Goal: Transaction & Acquisition: Book appointment/travel/reservation

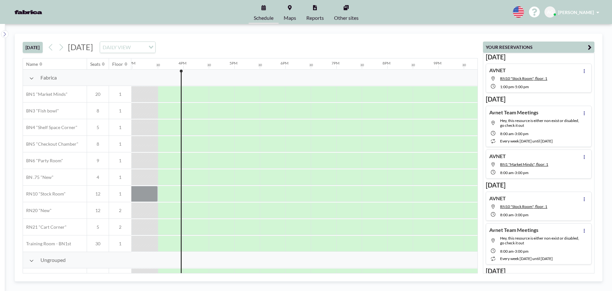
scroll to position [0, 765]
click at [62, 48] on icon at bounding box center [61, 47] width 6 height 10
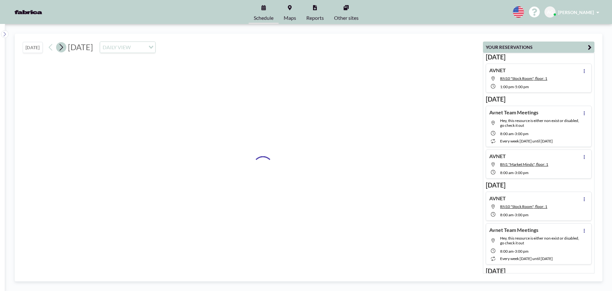
click at [62, 48] on icon at bounding box center [61, 47] width 6 height 10
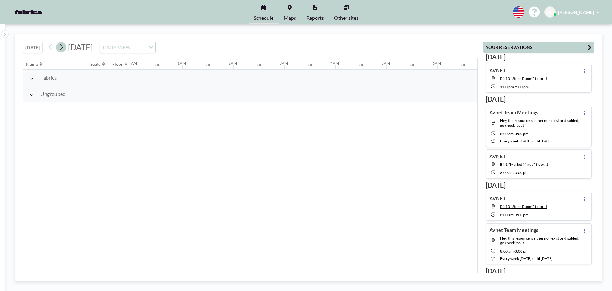
click at [62, 48] on icon at bounding box center [61, 47] width 6 height 10
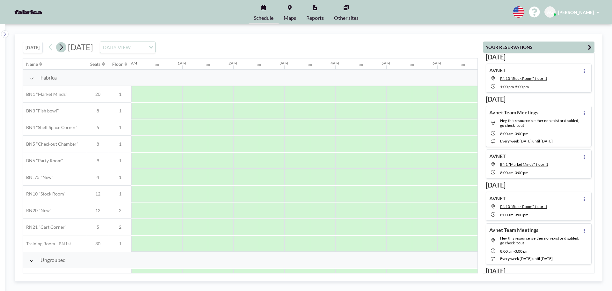
click at [62, 48] on icon at bounding box center [61, 47] width 6 height 10
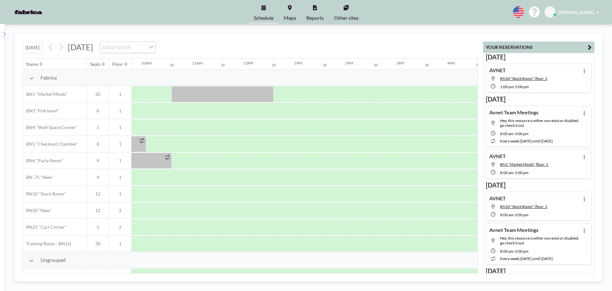
scroll to position [0, 516]
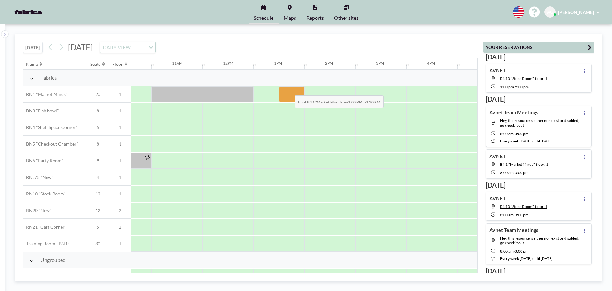
click at [290, 90] on div at bounding box center [292, 94] width 26 height 16
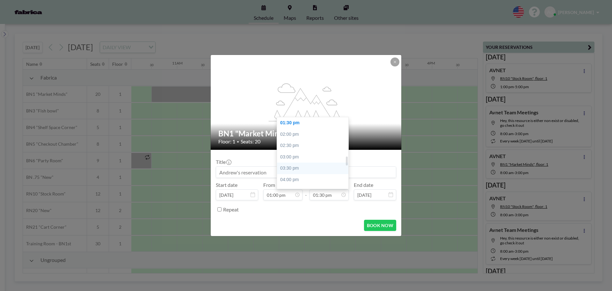
scroll to position [338, 0]
click at [307, 169] on div "05:00 pm" at bounding box center [314, 170] width 75 height 11
type input "05:00 pm"
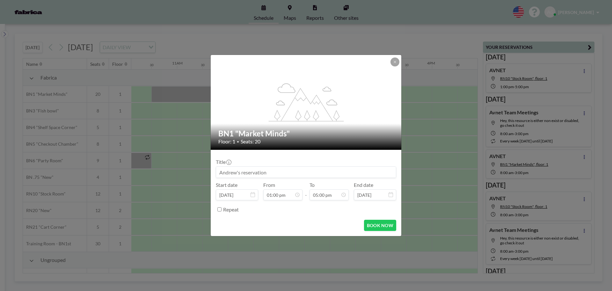
scroll to position [0, 0]
click at [257, 171] on input at bounding box center [306, 171] width 180 height 11
click at [301, 172] on input "AVNEY & NXP" at bounding box center [306, 171] width 180 height 11
type input "AVNET & NXP"
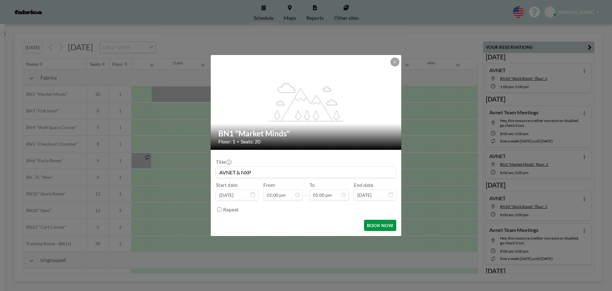
click at [373, 226] on button "BOOK NOW" at bounding box center [380, 224] width 32 height 11
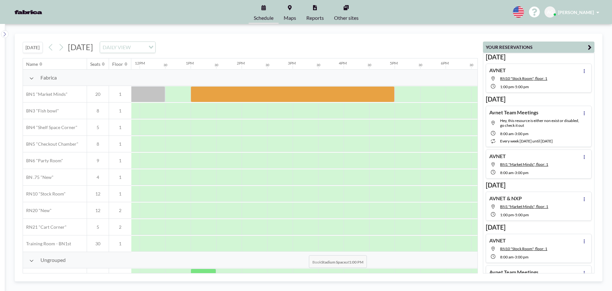
scroll to position [0, 595]
